Goal: Information Seeking & Learning: Learn about a topic

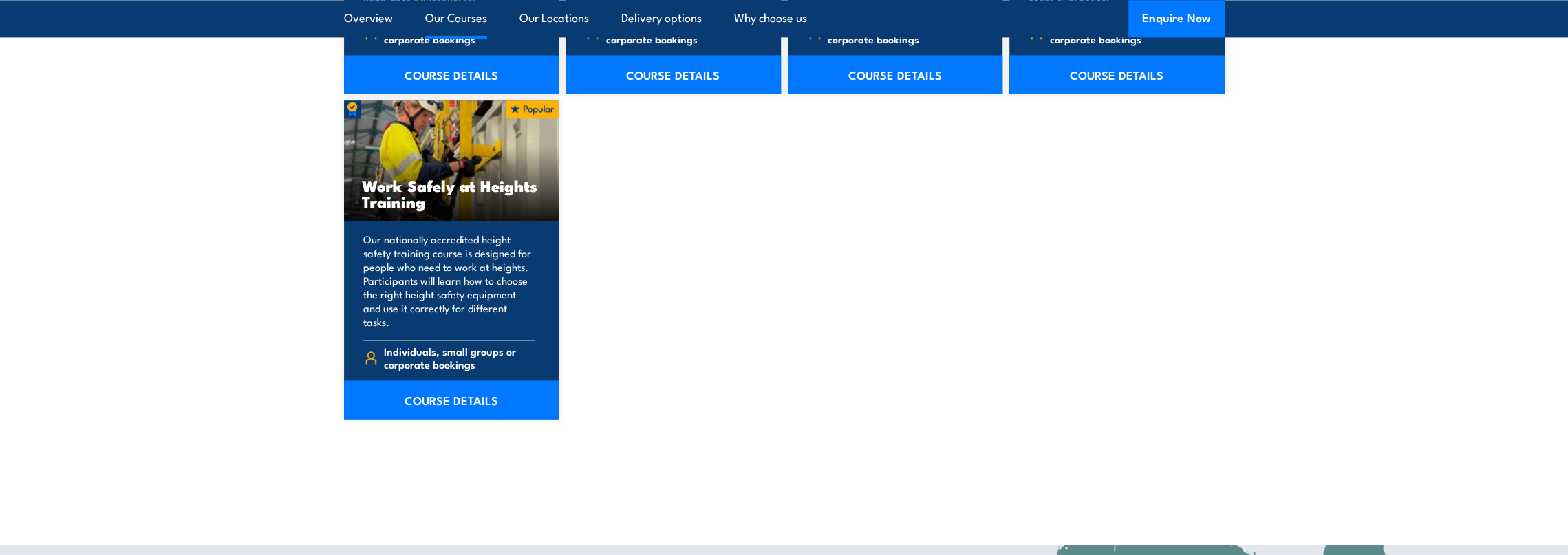
scroll to position [1788, 0]
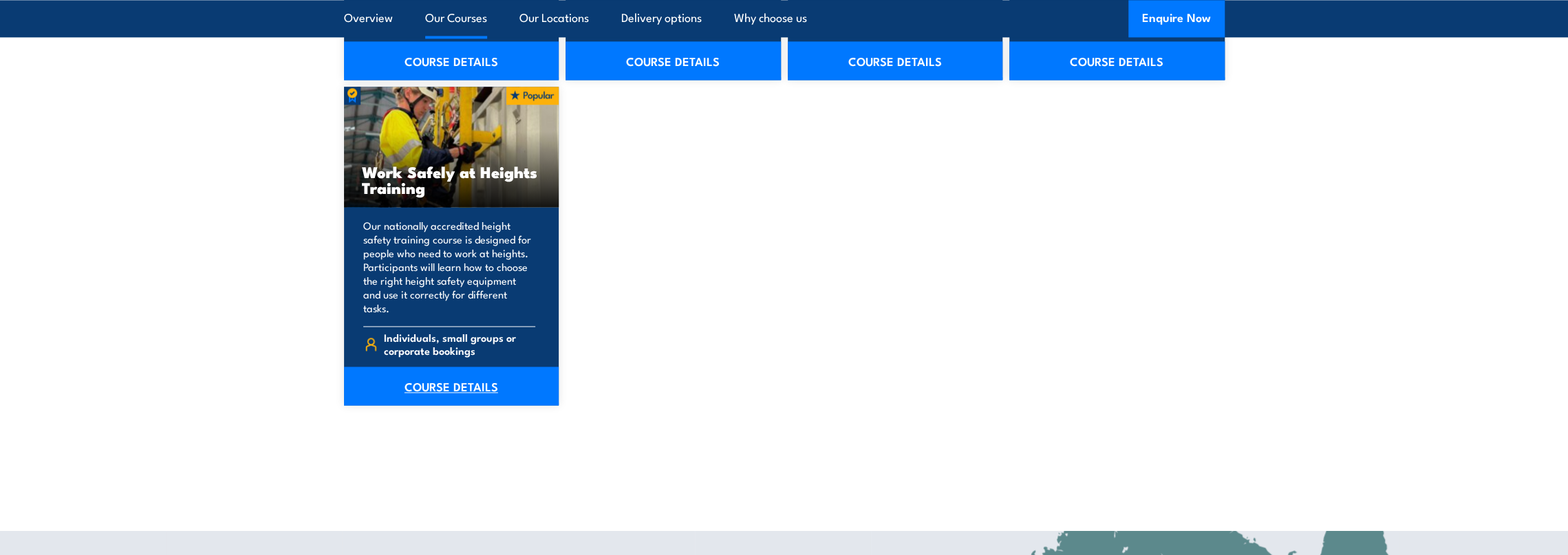
click at [471, 375] on link "COURSE DETAILS" at bounding box center [452, 385] width 215 height 38
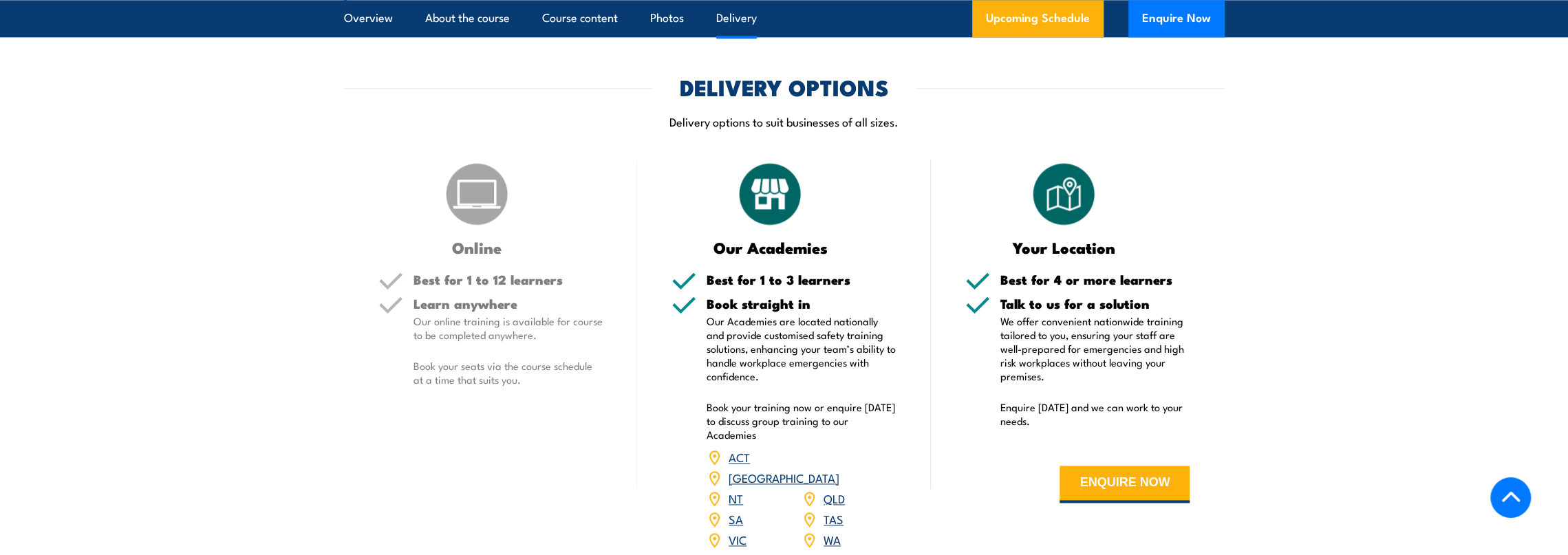
scroll to position [1032, 0]
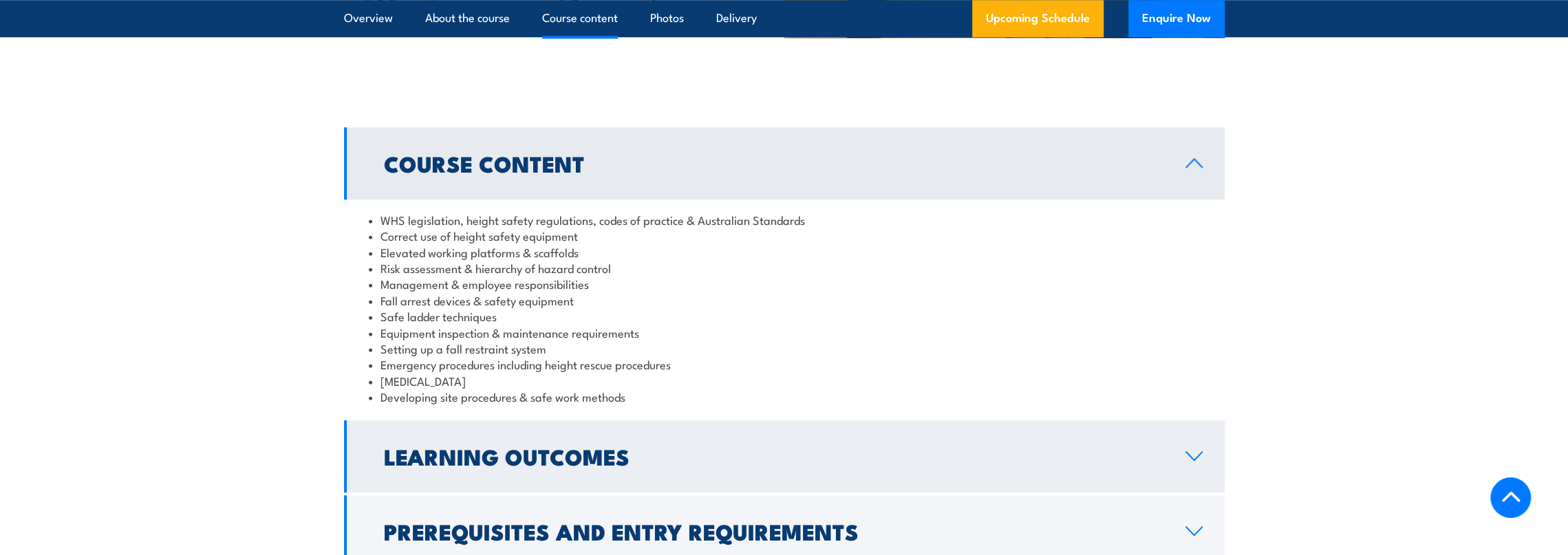
click at [1027, 440] on link "Learning Outcomes" at bounding box center [784, 456] width 881 height 72
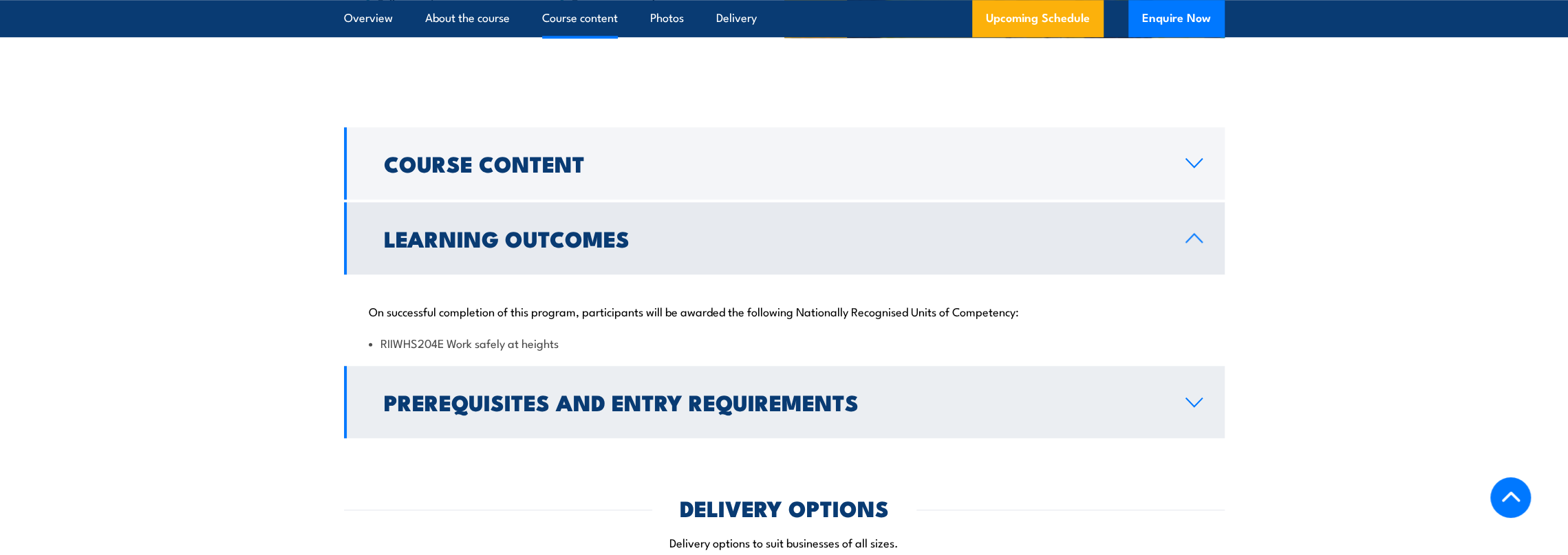
click at [470, 407] on h2 "Prerequisites and Entry Requirements" at bounding box center [774, 401] width 779 height 19
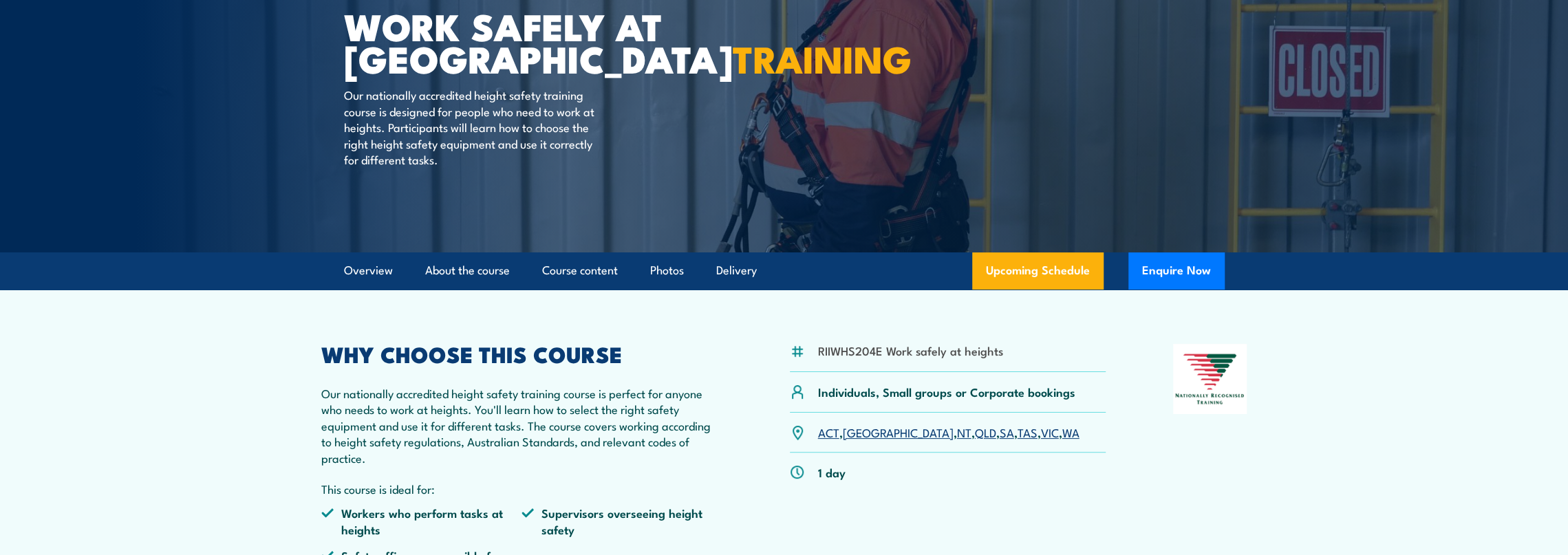
scroll to position [0, 0]
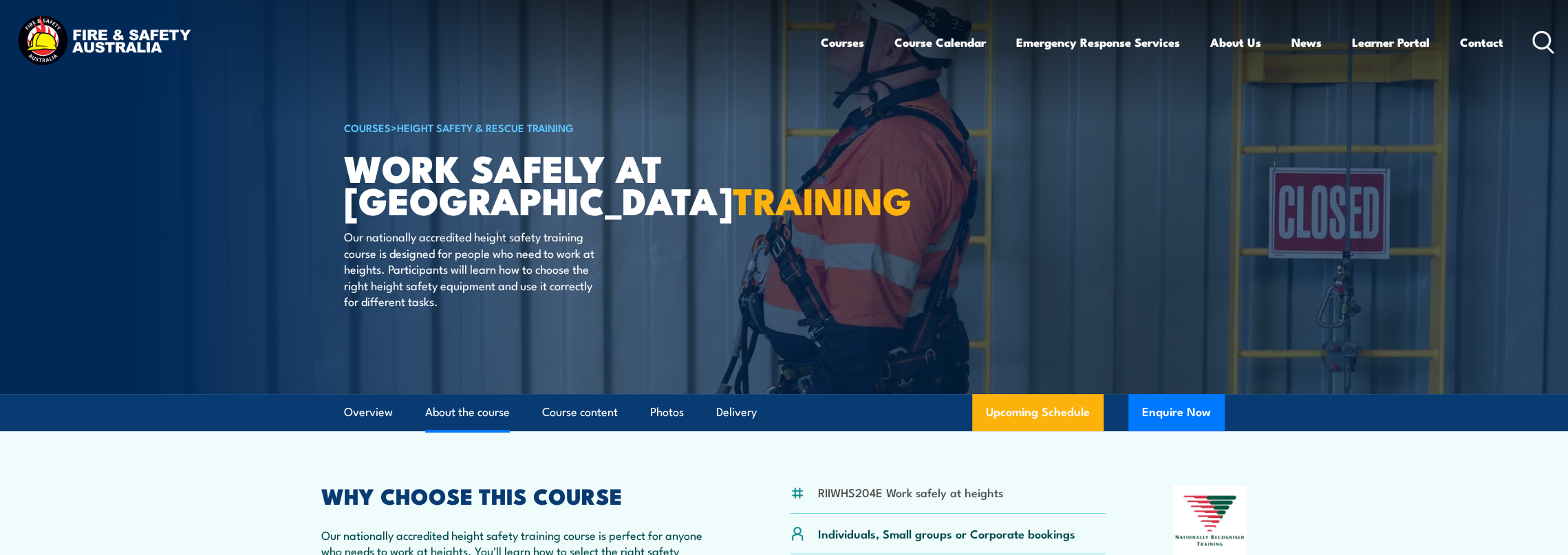
click at [439, 407] on link "About the course" at bounding box center [467, 412] width 84 height 37
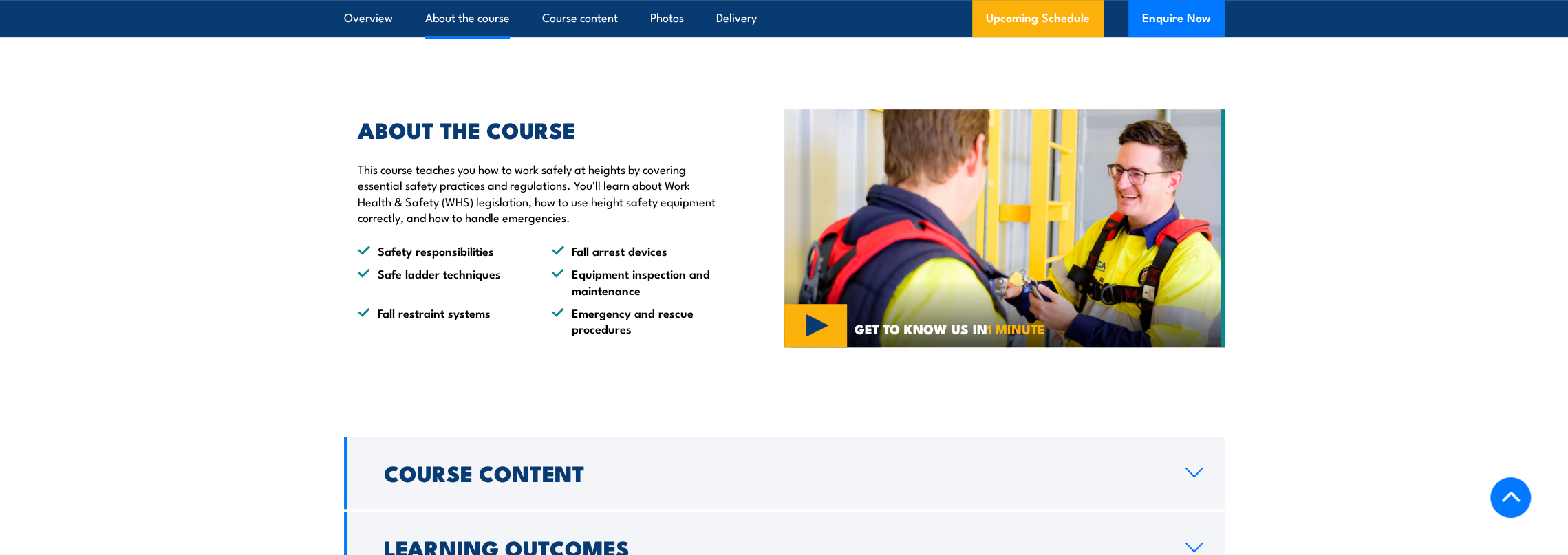
scroll to position [748, 0]
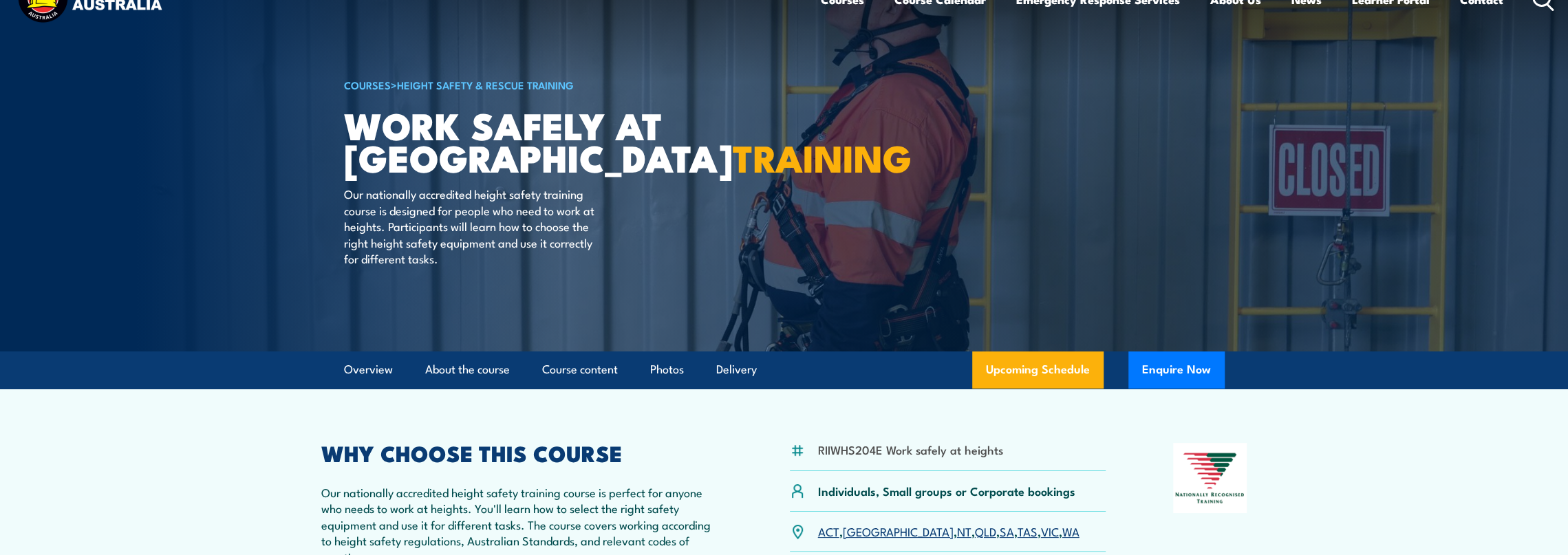
scroll to position [38, 0]
